Goal: Information Seeking & Learning: Learn about a topic

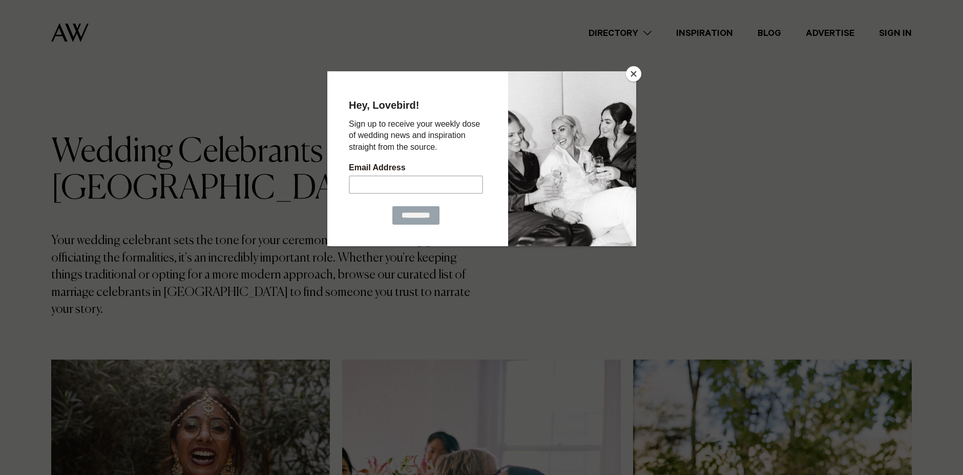
click at [634, 71] on button "Close" at bounding box center [633, 73] width 15 height 15
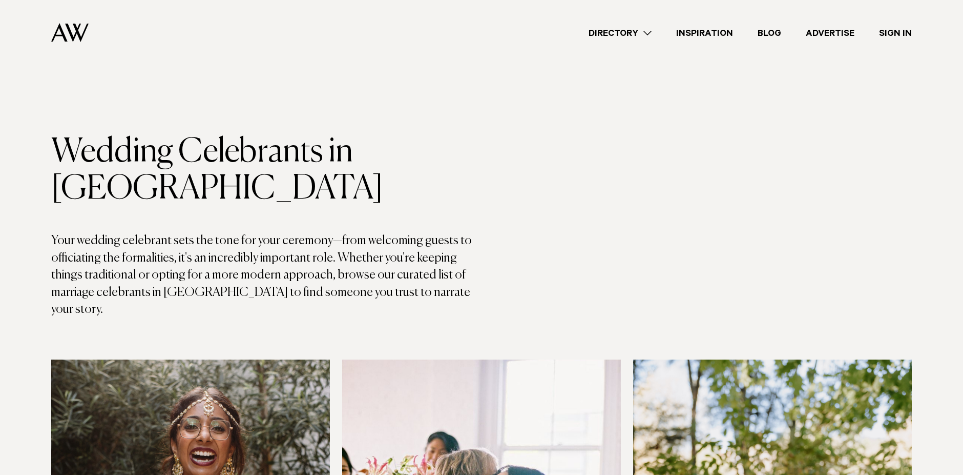
click at [649, 31] on link "Directory" at bounding box center [621, 33] width 88 height 14
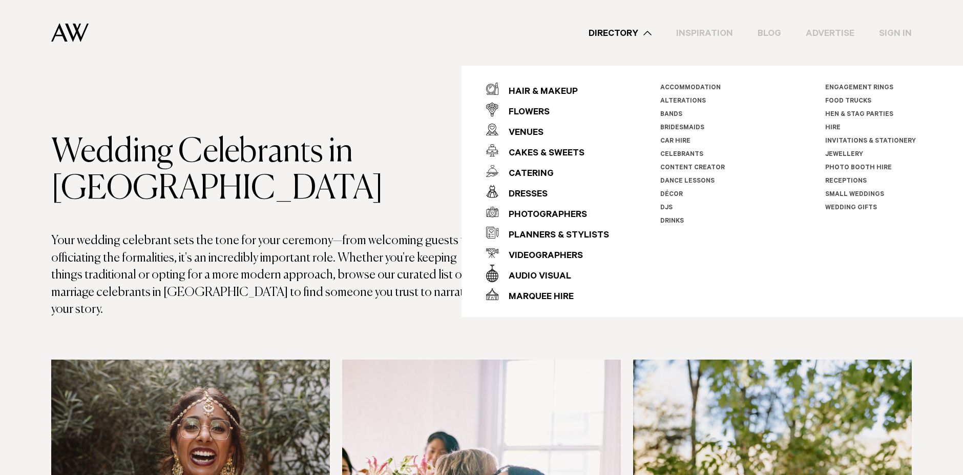
click at [675, 153] on link "Celebrants" at bounding box center [682, 154] width 43 height 7
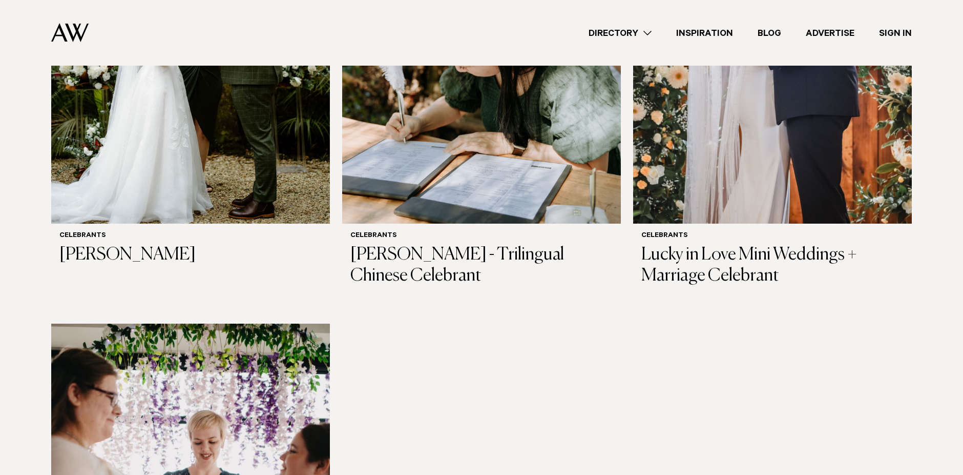
scroll to position [1457, 0]
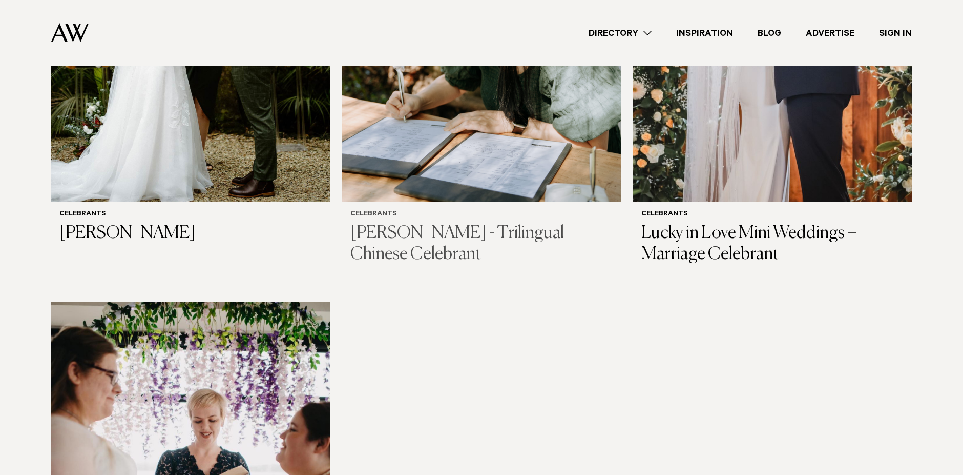
click at [443, 223] on h3 "[PERSON_NAME] - Trilingual Chinese Celebrant" at bounding box center [482, 244] width 262 height 42
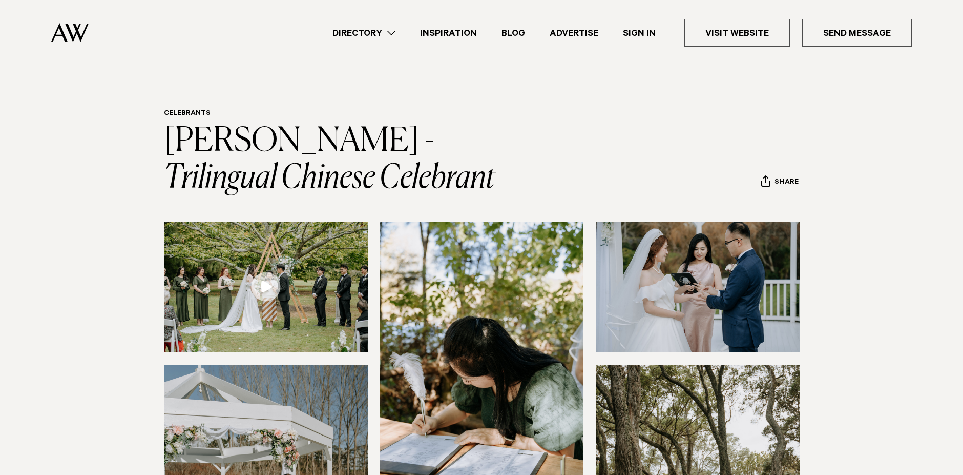
click at [388, 32] on link "Directory" at bounding box center [364, 33] width 88 height 14
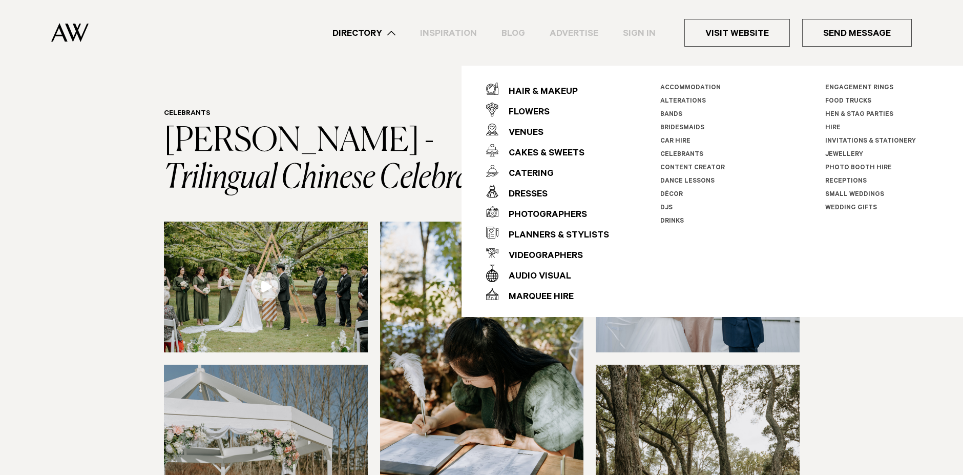
click at [679, 154] on link "Celebrants" at bounding box center [682, 154] width 43 height 7
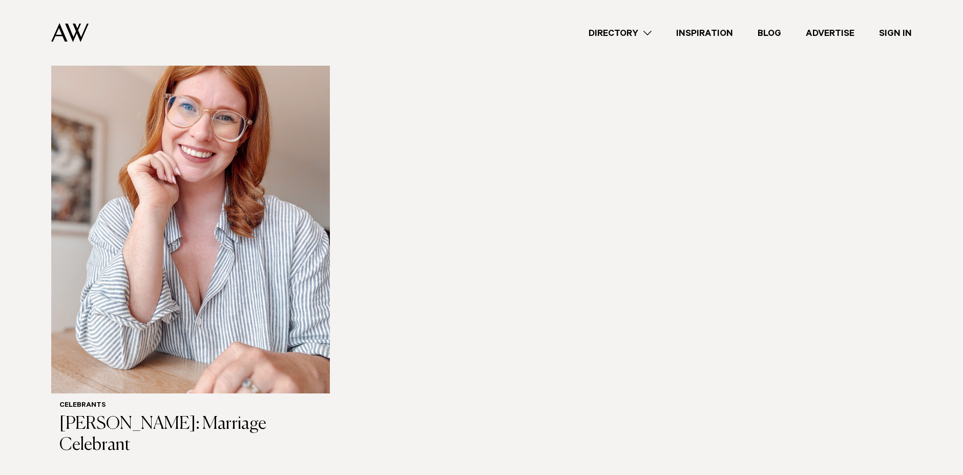
scroll to position [1772, 0]
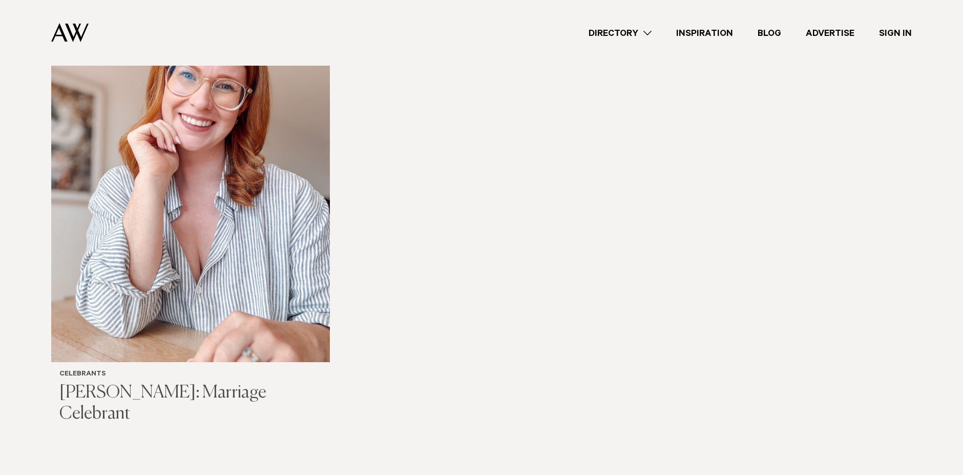
click at [230, 382] on h3 "[PERSON_NAME]: Marriage Celebrant" at bounding box center [190, 403] width 262 height 42
